Goal: Information Seeking & Learning: Understand process/instructions

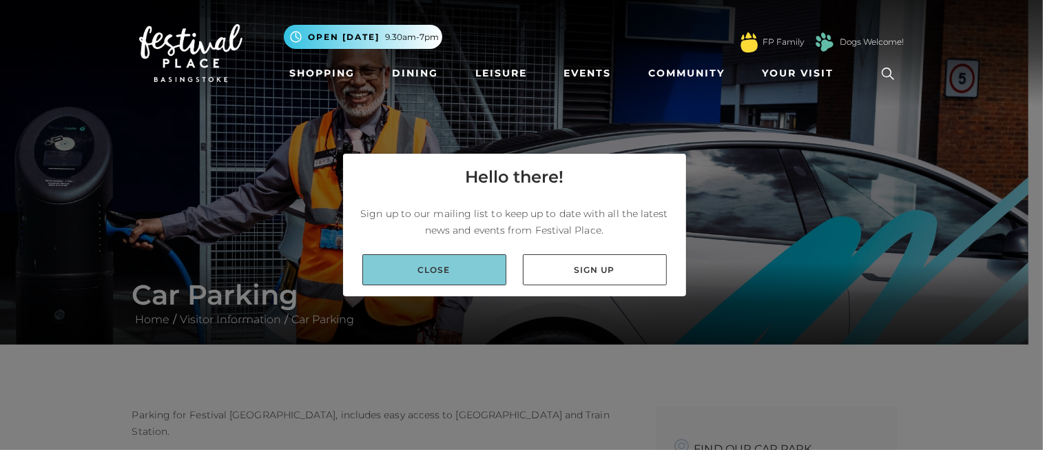
click at [455, 273] on link "Close" at bounding box center [434, 269] width 144 height 31
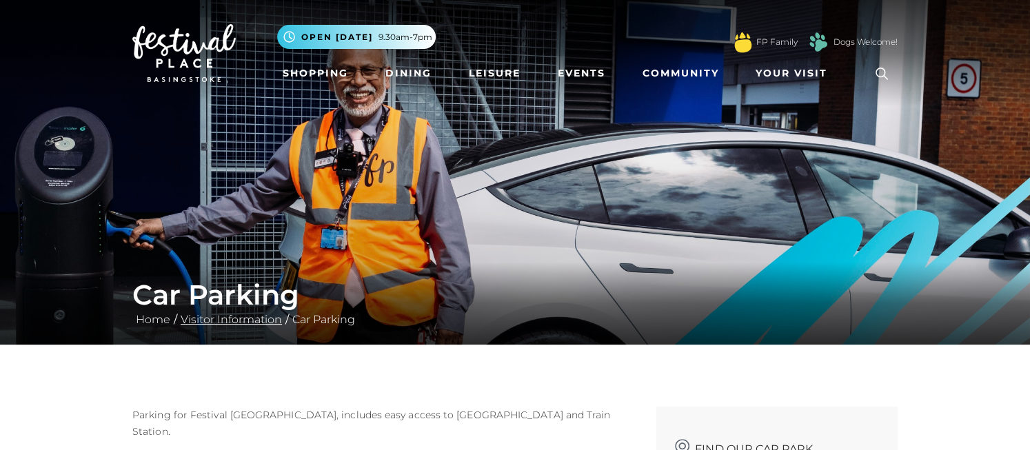
click at [254, 318] on link "Visitor Information" at bounding box center [231, 319] width 108 height 13
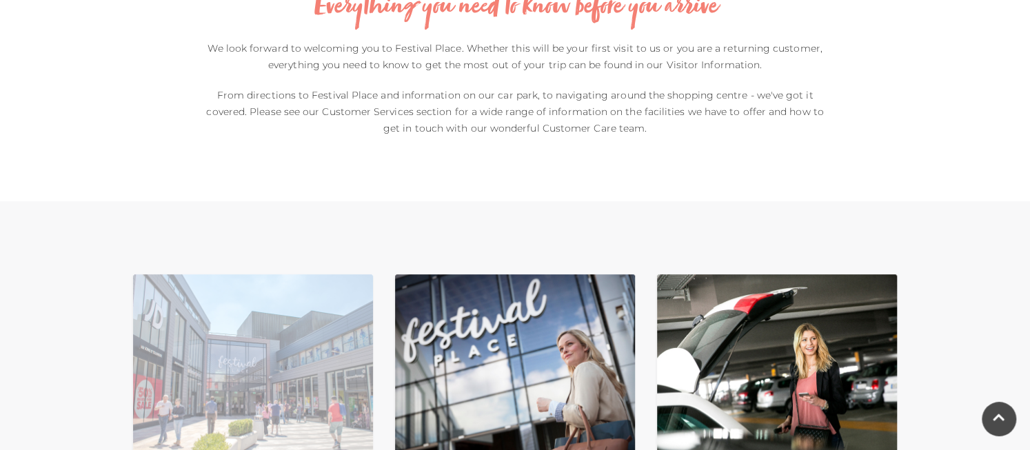
scroll to position [574, 0]
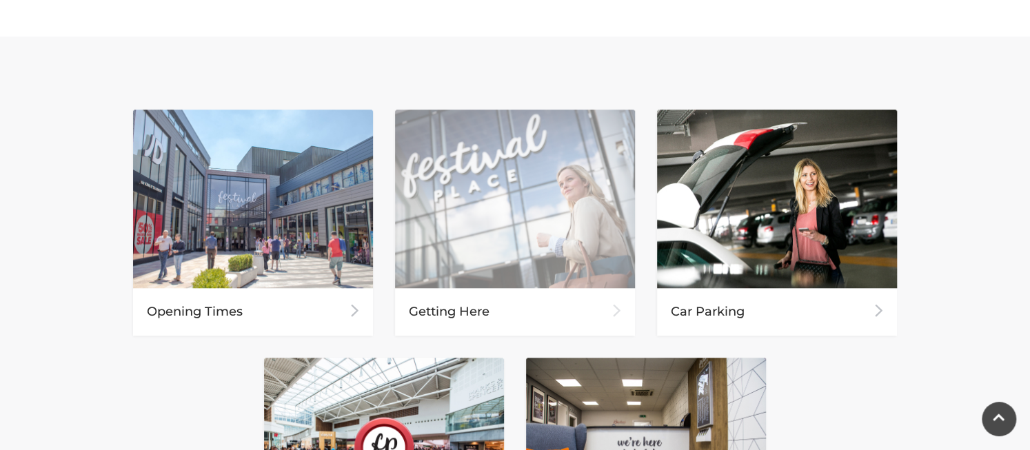
click at [445, 307] on div "Getting Here" at bounding box center [515, 312] width 240 height 48
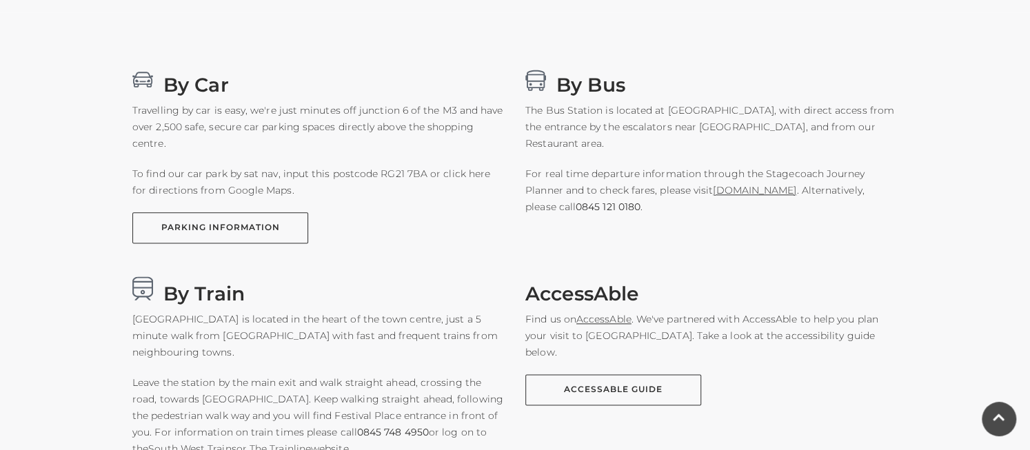
scroll to position [861, 0]
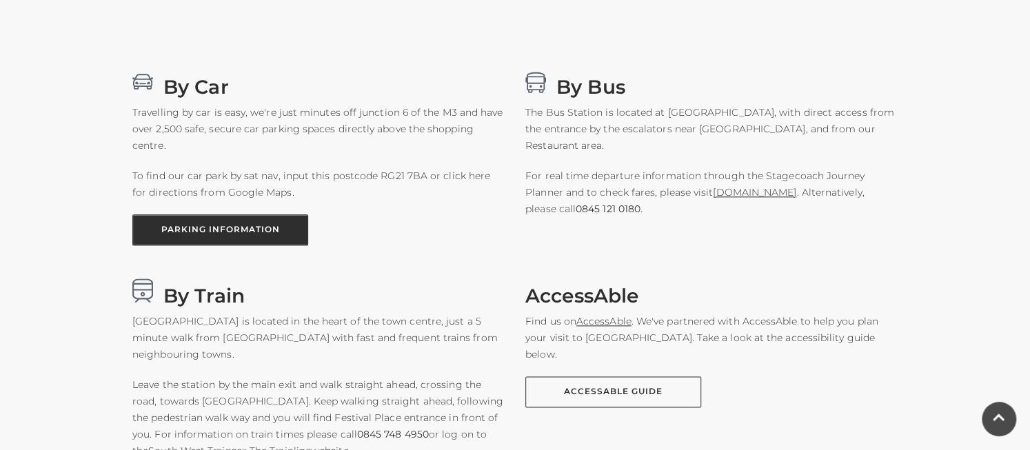
click at [245, 233] on link "PARKING INFORMATION" at bounding box center [220, 229] width 176 height 31
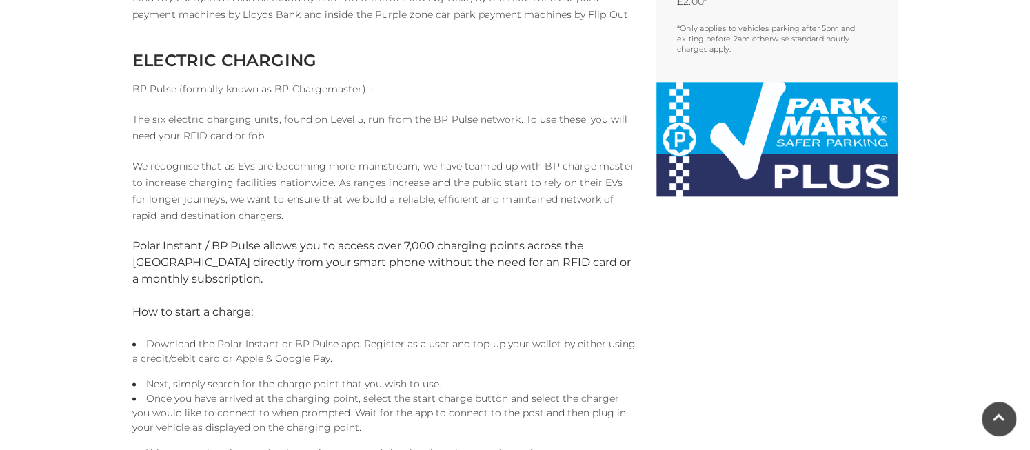
scroll to position [478, 0]
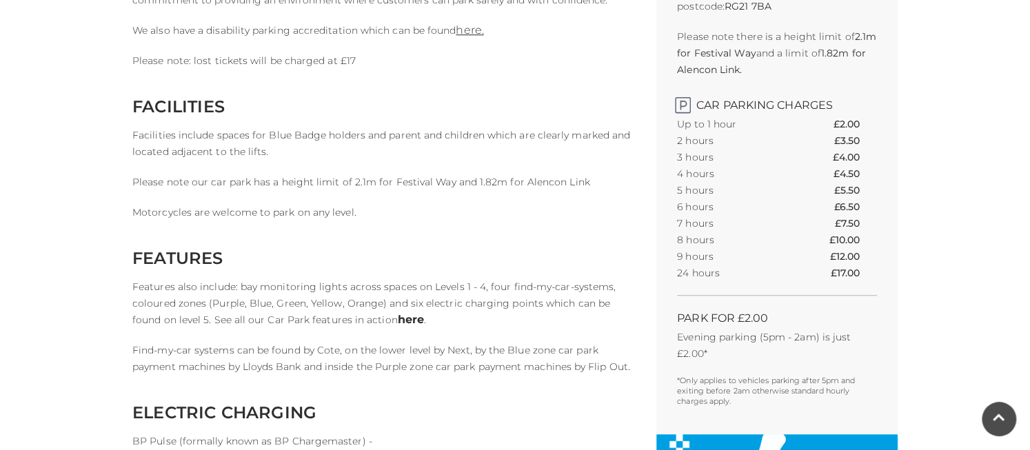
click at [398, 322] on link "here" at bounding box center [411, 319] width 26 height 13
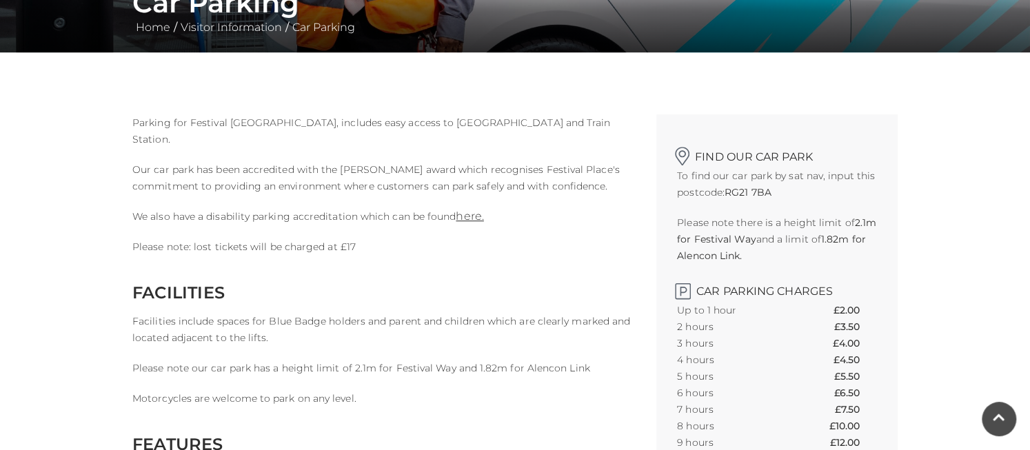
scroll to position [95, 0]
